Goal: Task Accomplishment & Management: Manage account settings

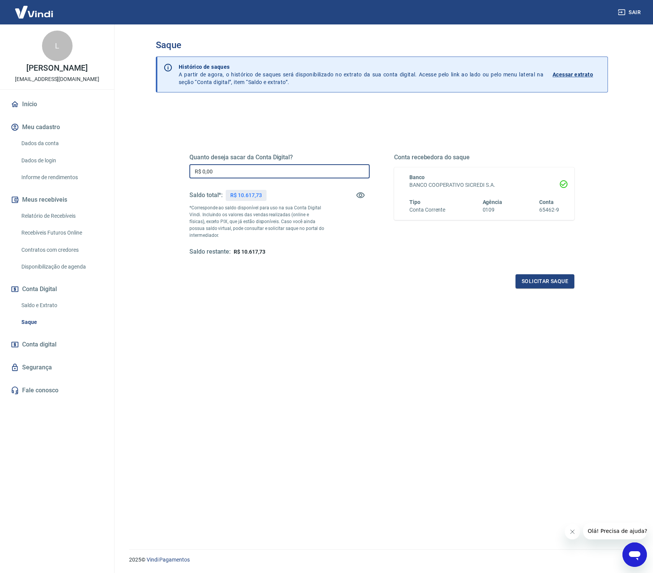
click at [264, 170] on input "R$ 0,00" at bounding box center [279, 171] width 180 height 14
type input "R$ 10.617,73"
click at [527, 277] on button "Solicitar saque" at bounding box center [545, 281] width 59 height 14
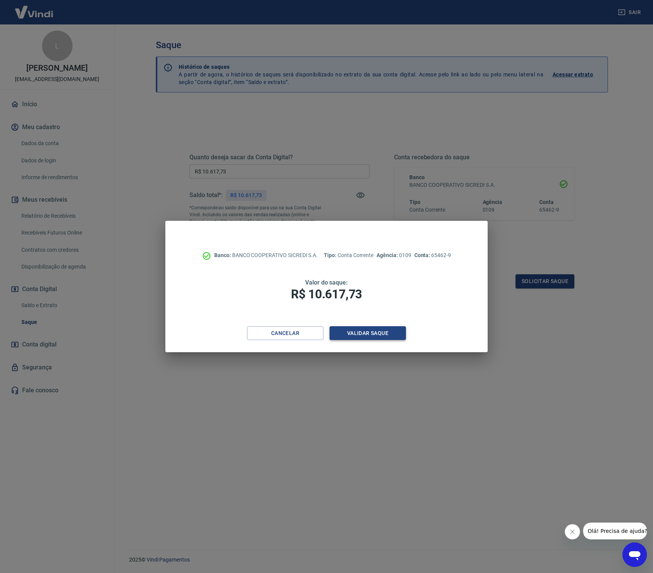
click at [358, 330] on button "Validar saque" at bounding box center [368, 333] width 76 height 14
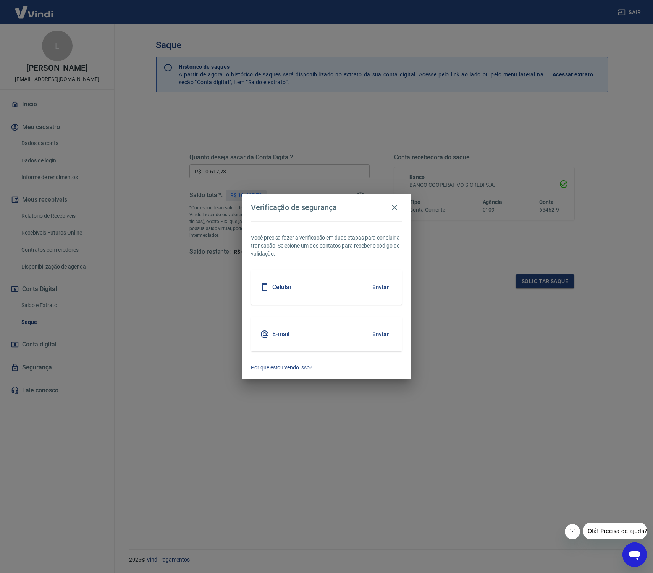
click at [383, 283] on button "Enviar" at bounding box center [380, 287] width 25 height 16
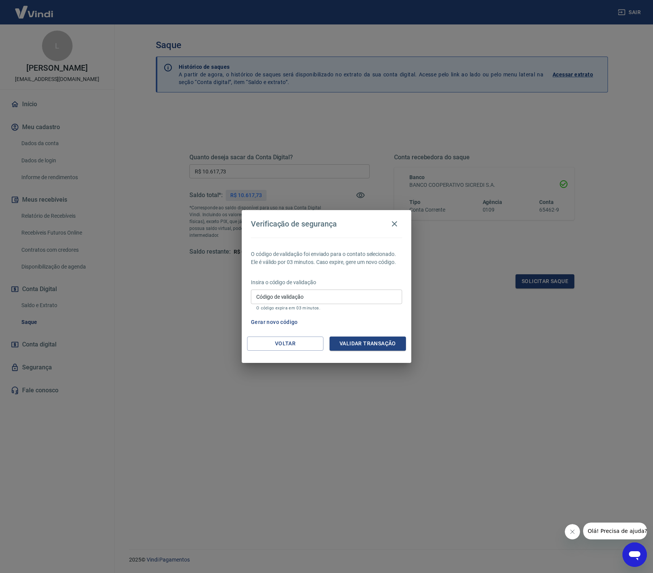
click at [281, 322] on button "Gerar novo código" at bounding box center [274, 322] width 53 height 14
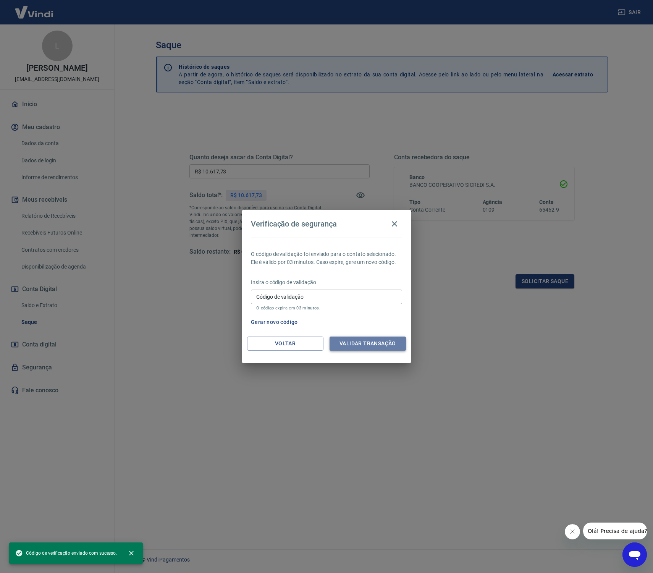
click at [361, 346] on button "Validar transação" at bounding box center [368, 344] width 76 height 14
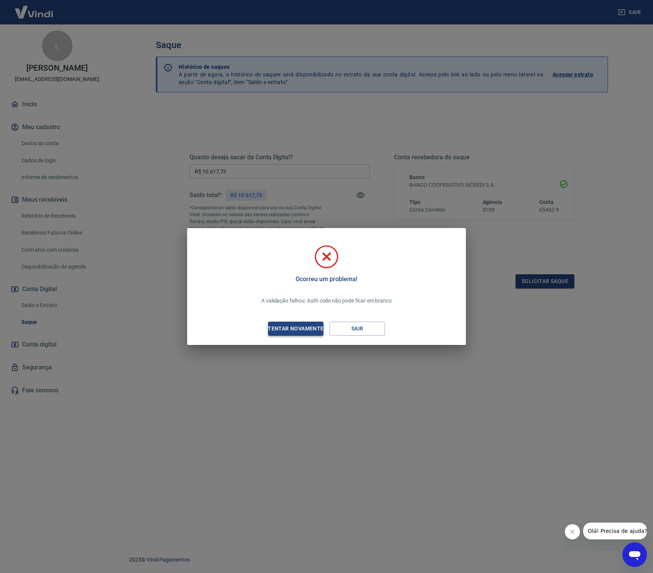
click at [317, 330] on div "Tentar novamente" at bounding box center [296, 329] width 74 height 10
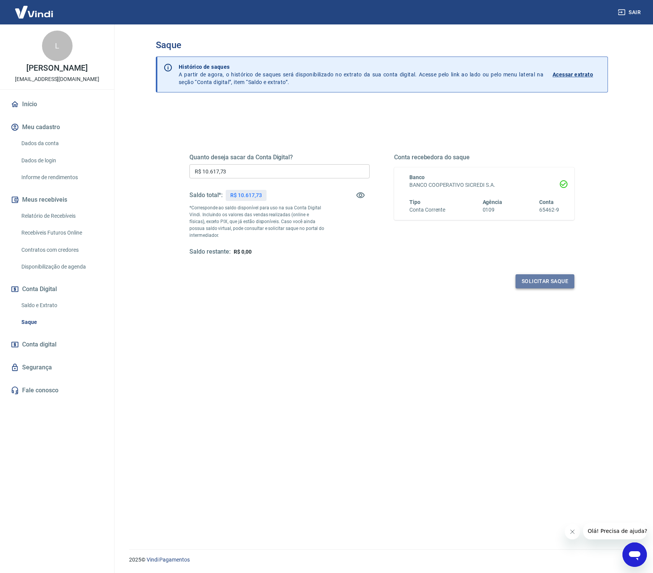
click at [560, 277] on button "Solicitar saque" at bounding box center [545, 281] width 59 height 14
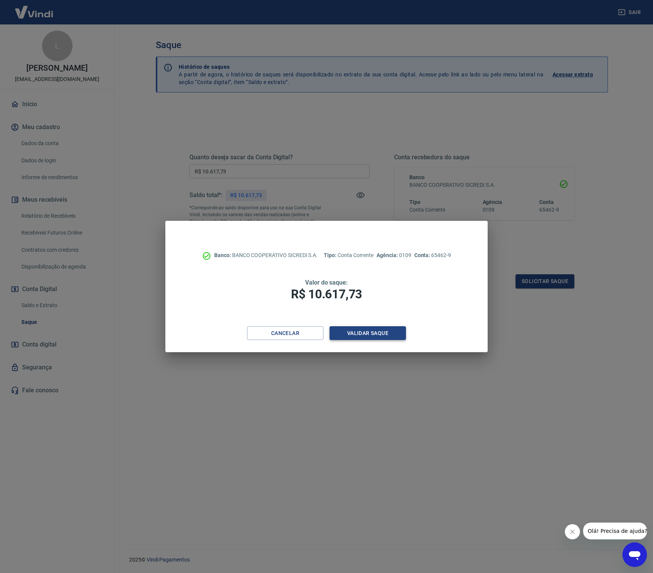
click at [374, 332] on button "Validar saque" at bounding box center [368, 333] width 76 height 14
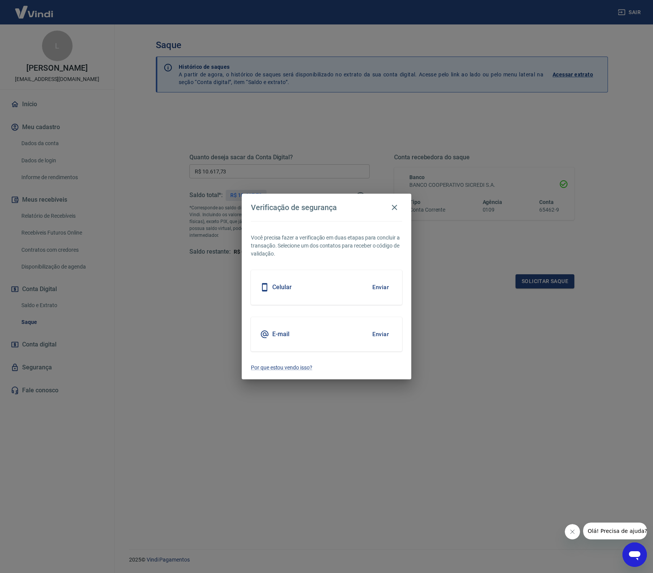
click at [384, 286] on button "Enviar" at bounding box center [380, 287] width 25 height 16
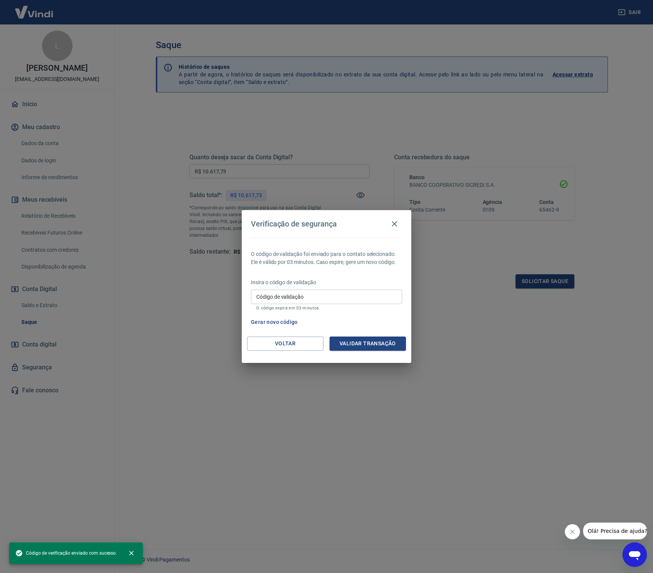
click at [299, 299] on input "Código de validação" at bounding box center [326, 297] width 151 height 14
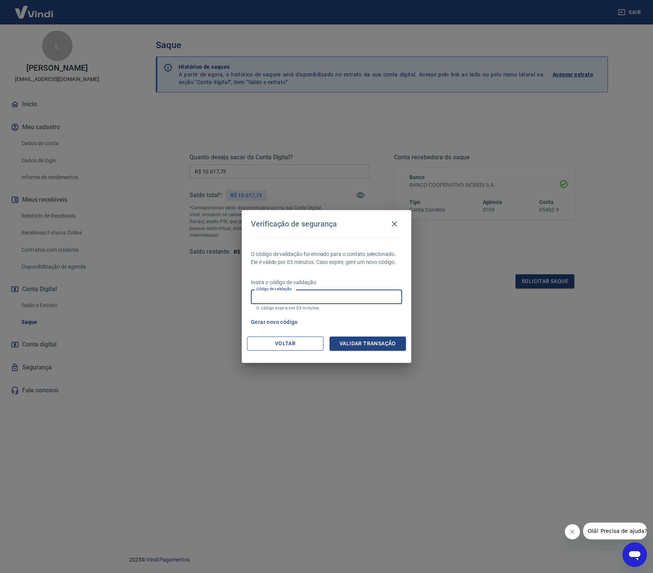
click at [277, 341] on button "Voltar" at bounding box center [285, 344] width 76 height 14
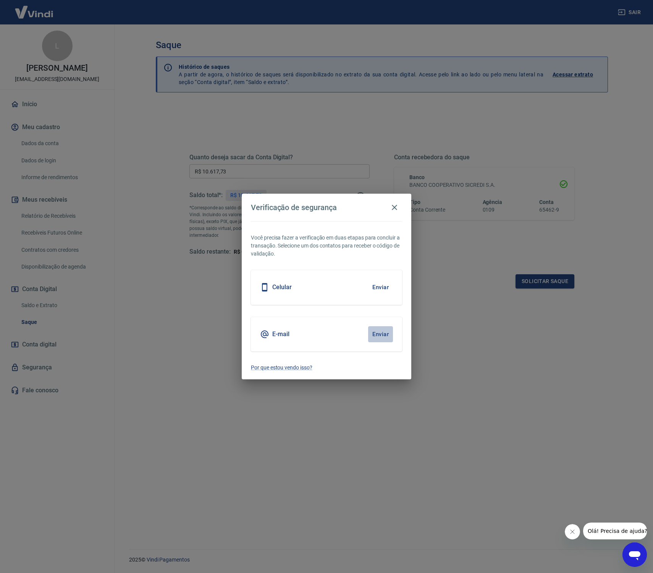
click at [384, 332] on button "Enviar" at bounding box center [380, 334] width 25 height 16
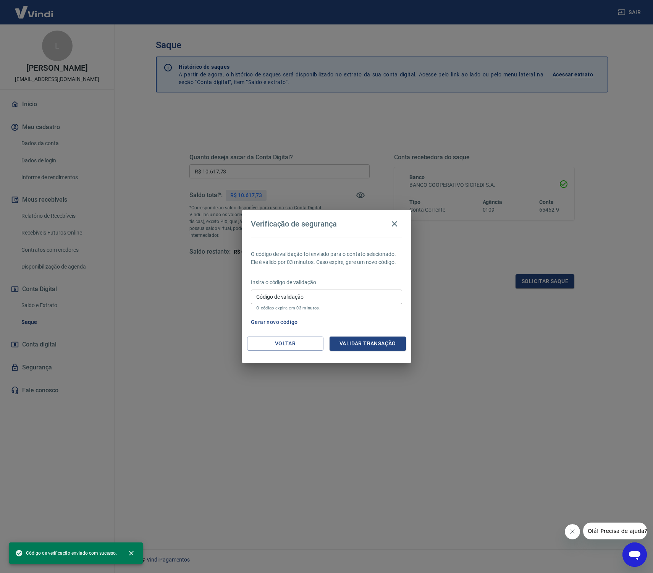
drag, startPoint x: 314, startPoint y: 288, endPoint x: 314, endPoint y: 292, distance: 4.2
click at [314, 289] on div "Insira o código de validação Código de validação Código de validação O código e…" at bounding box center [326, 294] width 151 height 33
click at [314, 292] on input "Código de validação" at bounding box center [326, 297] width 151 height 14
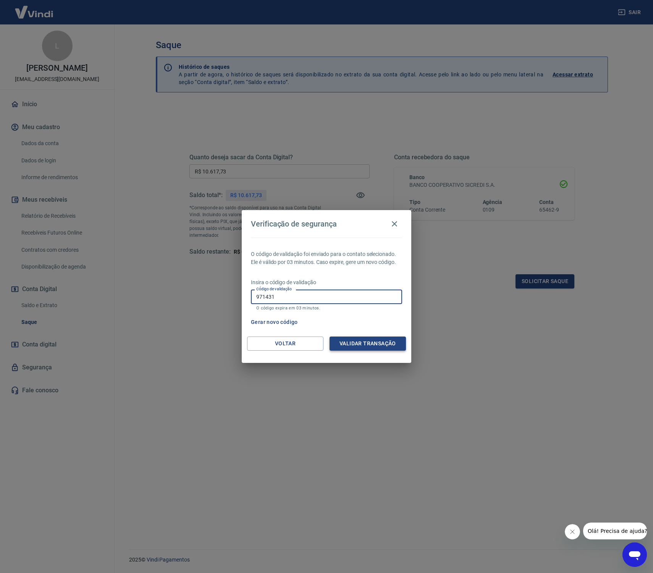
type input "971431"
click at [383, 349] on button "Validar transação" at bounding box center [368, 344] width 76 height 14
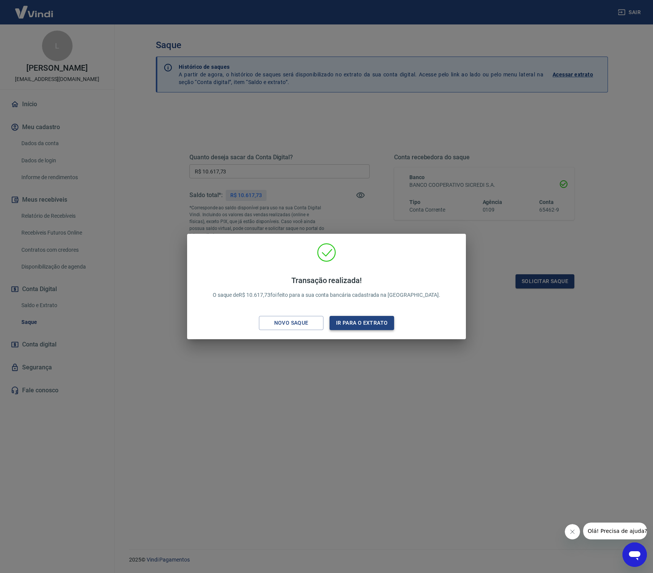
click at [347, 324] on button "Ir para o extrato" at bounding box center [362, 323] width 65 height 14
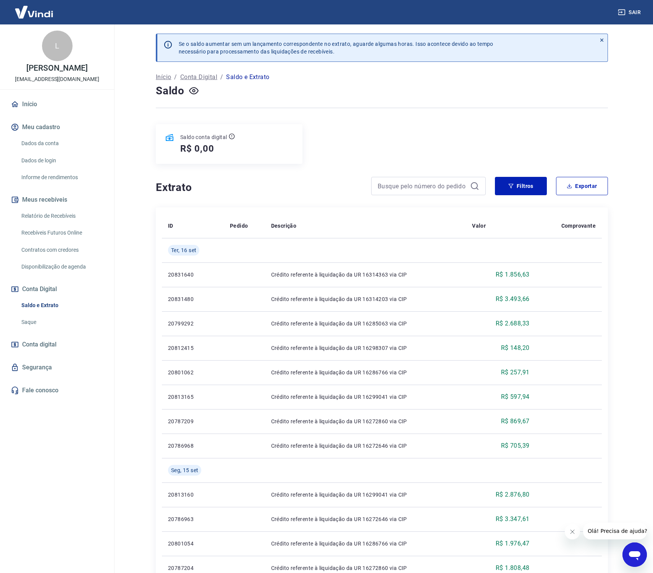
click at [38, 8] on img at bounding box center [34, 11] width 50 height 23
